Goal: Entertainment & Leisure: Browse casually

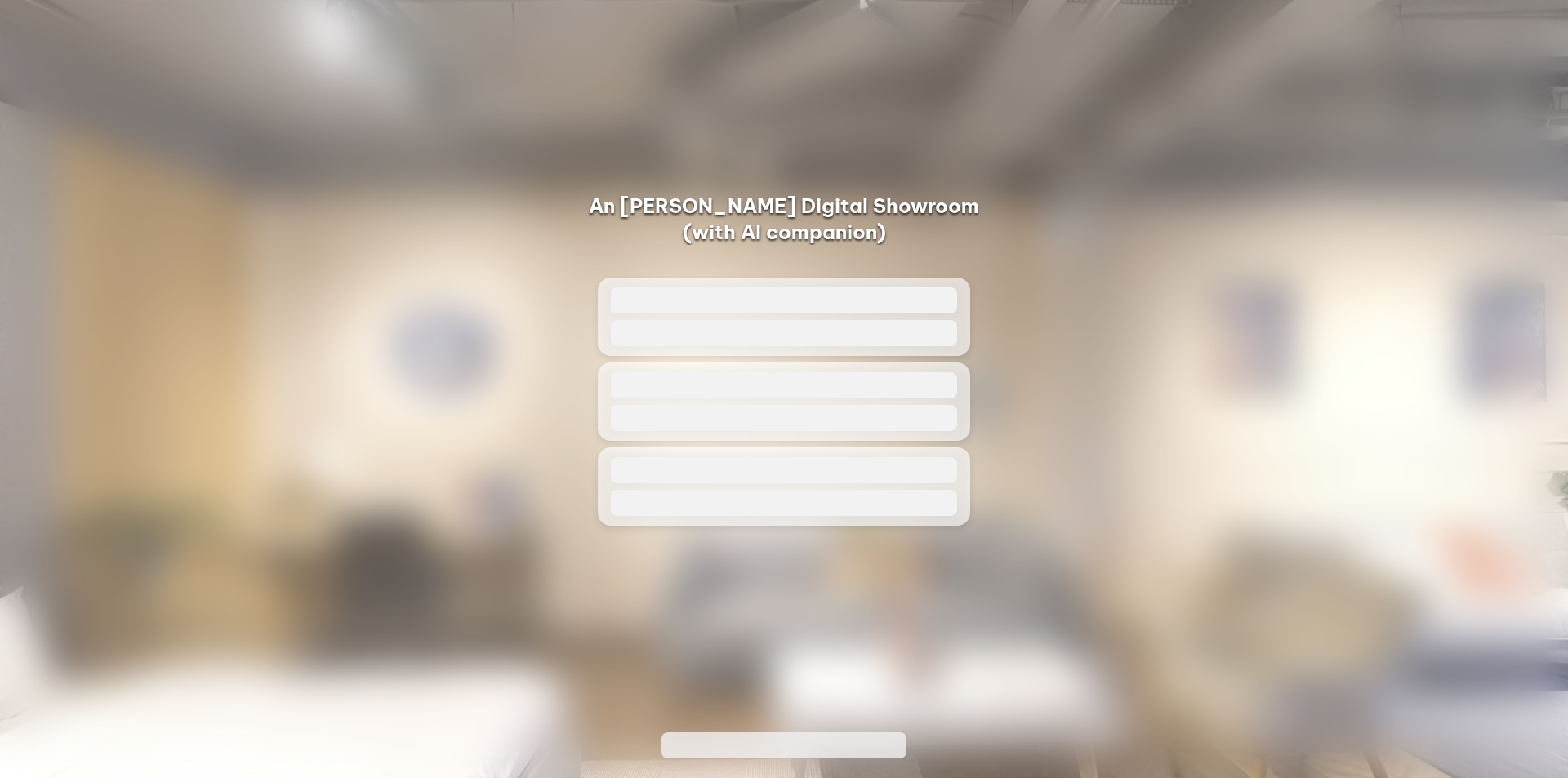
click at [827, 310] on span at bounding box center [784, 301] width 346 height 26
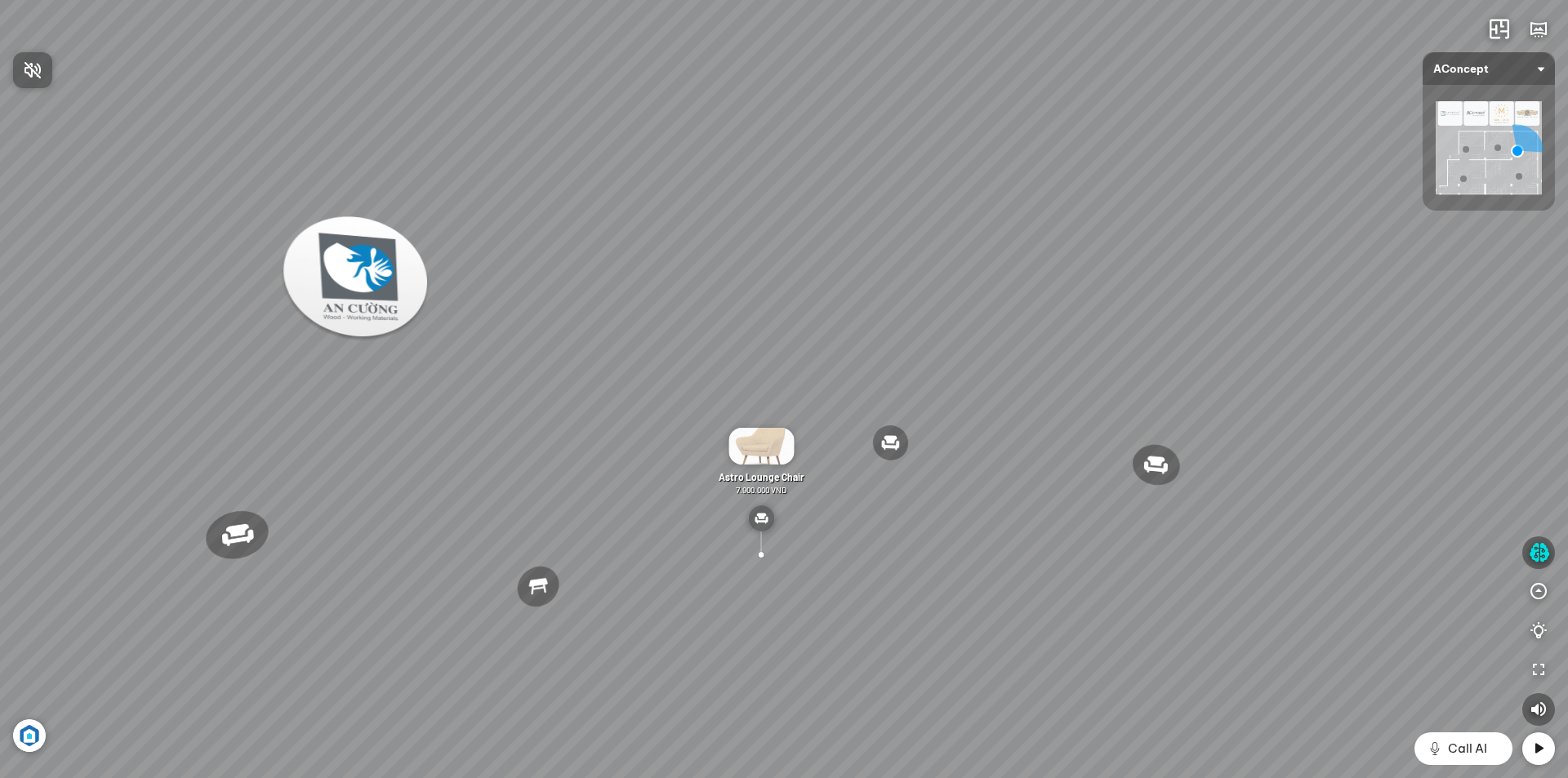
click at [1543, 748] on div at bounding box center [784, 389] width 1568 height 778
click at [1534, 559] on icon "button" at bounding box center [1538, 553] width 21 height 20
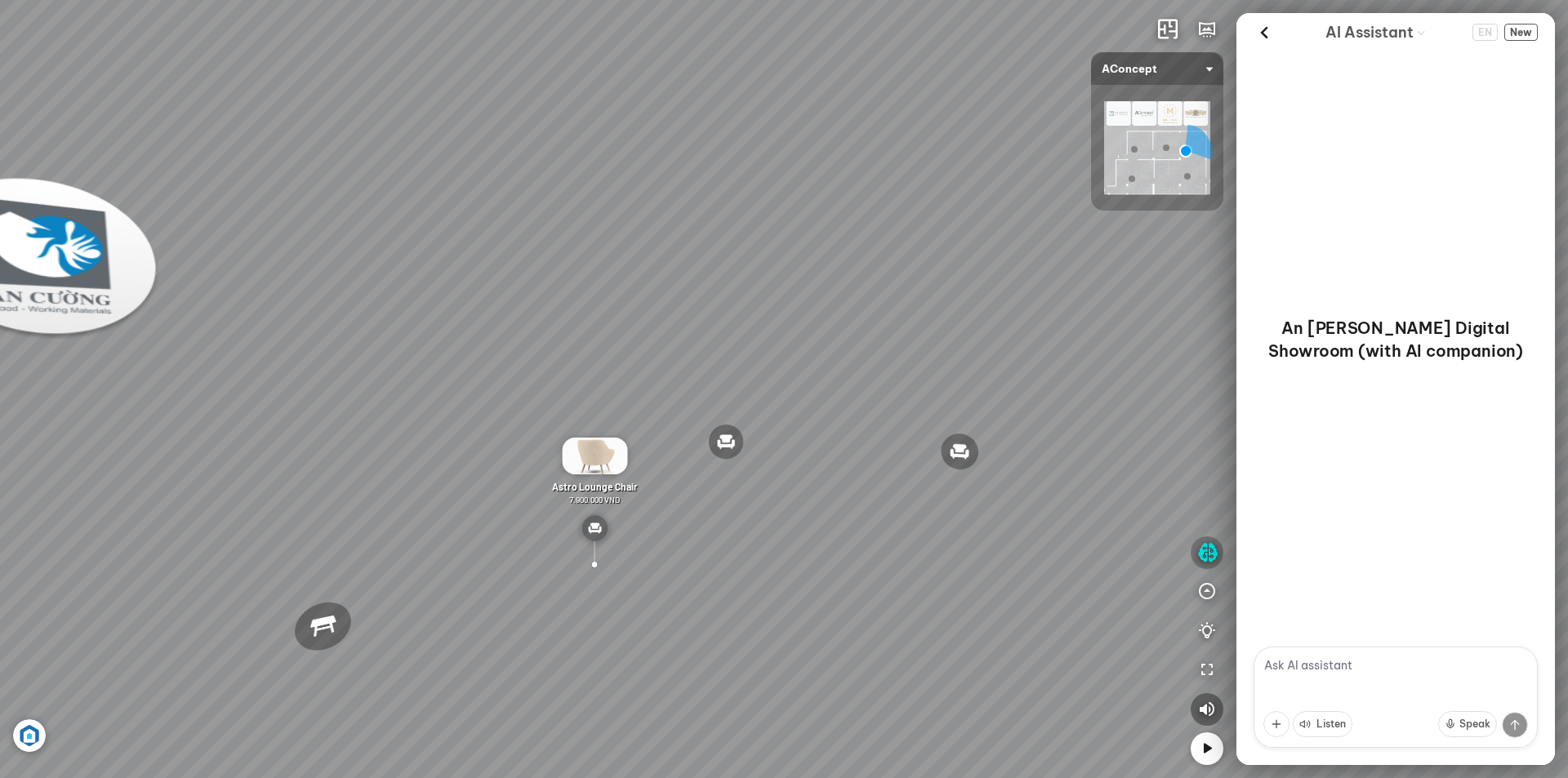
click at [1207, 548] on icon "button" at bounding box center [1207, 553] width 21 height 20
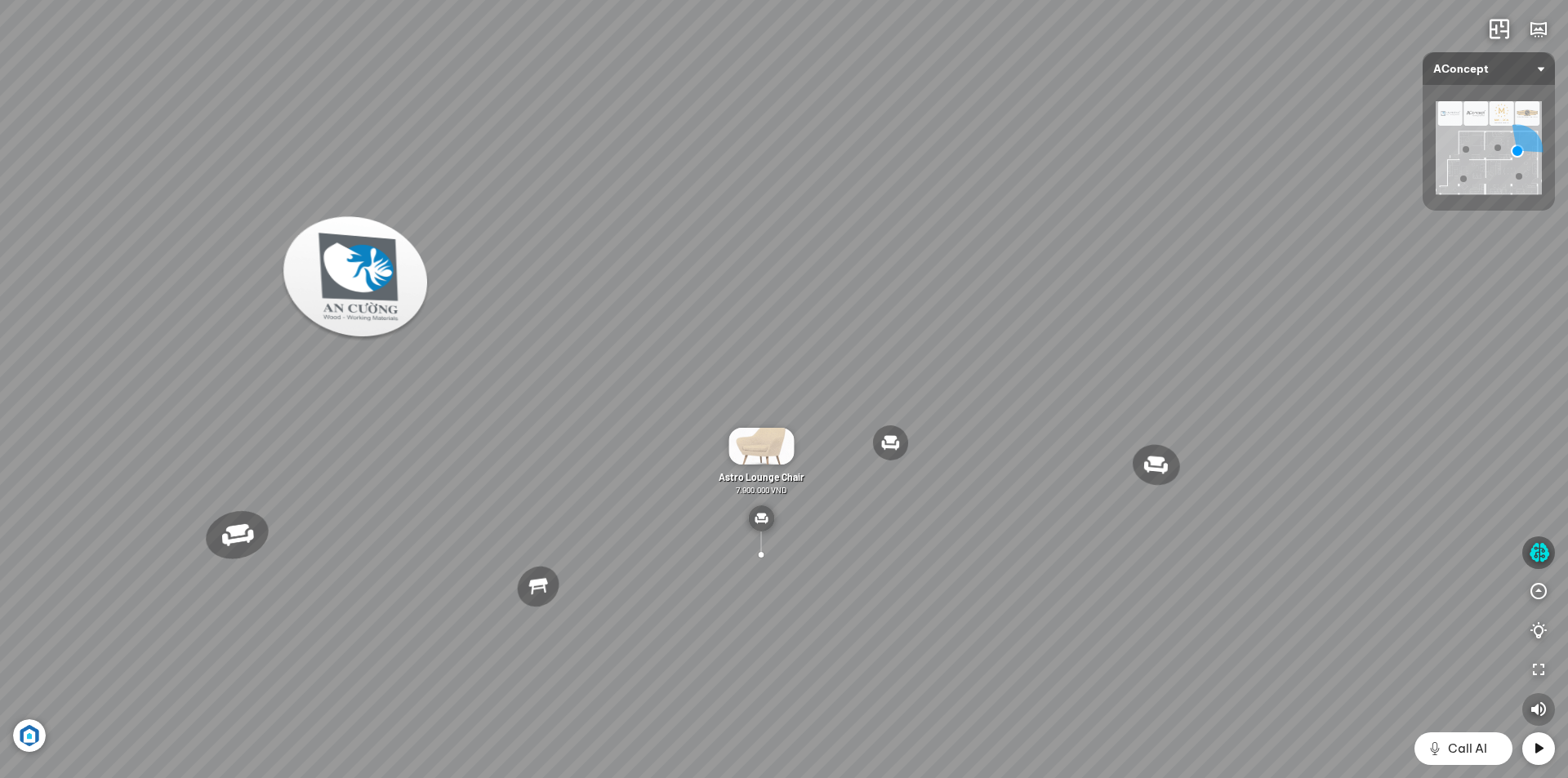
click at [1532, 714] on icon "button" at bounding box center [1538, 710] width 20 height 20
click at [1539, 599] on icon "button" at bounding box center [1538, 592] width 20 height 20
click at [1538, 750] on icon at bounding box center [1538, 749] width 20 height 20
